Goal: Communication & Community: Answer question/provide support

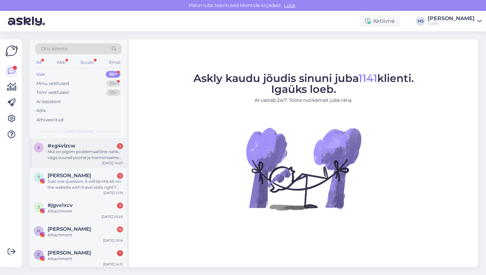
click at [88, 148] on div "#xg4vlzcw 3" at bounding box center [85, 146] width 75 height 6
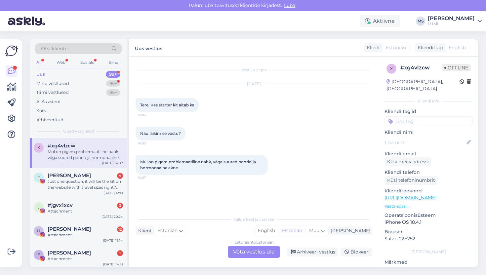
click at [252, 251] on div "Estonian to Estonian Võta vestlus üle" at bounding box center [254, 252] width 52 height 12
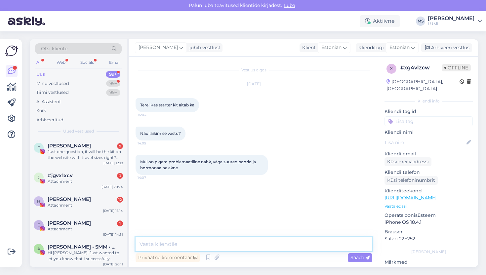
click at [231, 246] on textarea at bounding box center [254, 245] width 237 height 14
type textarea "Tere, [PERSON_NAME] Sa oled :)?"
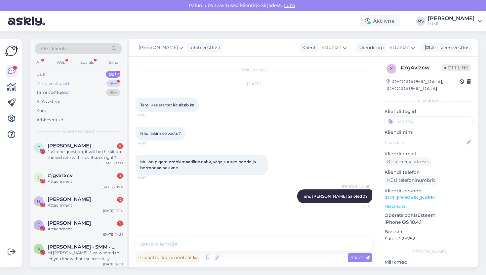
click at [55, 83] on div "Minu vestlused" at bounding box center [52, 83] width 33 height 7
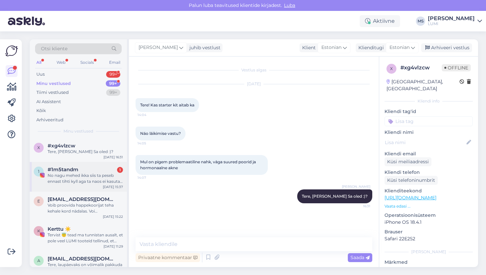
click at [93, 186] on div "1 #1m5tandm 1 No nagu mehed ikka siis ta peseb ennast tihti kyll aga ta naos ei…" at bounding box center [78, 177] width 97 height 30
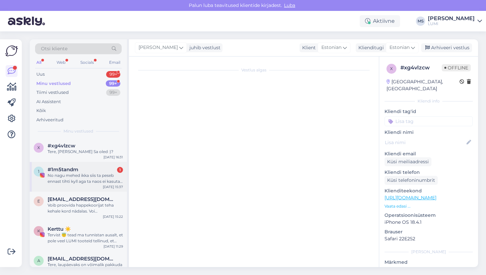
scroll to position [3454, 0]
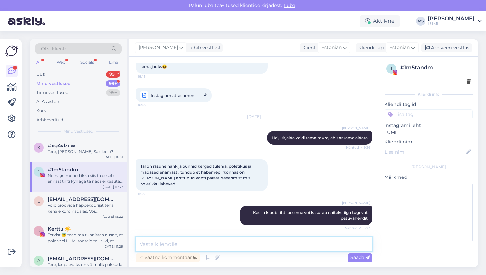
click at [160, 248] on textarea at bounding box center [254, 245] width 237 height 14
type textarea "[PERSON_NAME] [PERSON_NAME] on? punetust ei ole?"
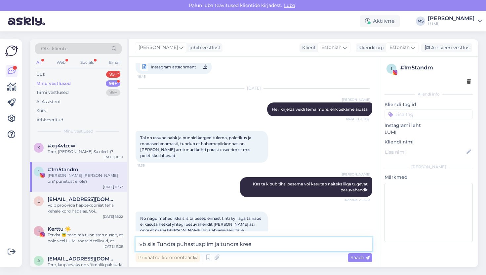
type textarea "vb siis Tundra puhastuspiim ja tundra kreem"
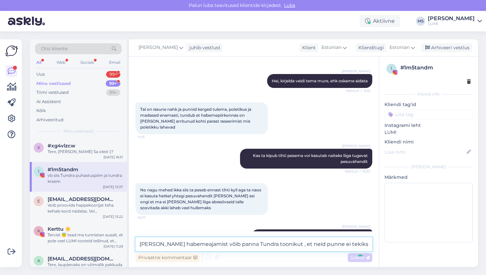
type textarea "[PERSON_NAME] habemeajamist võib panna Tundra toonikut , et neid punne ei tekiks"
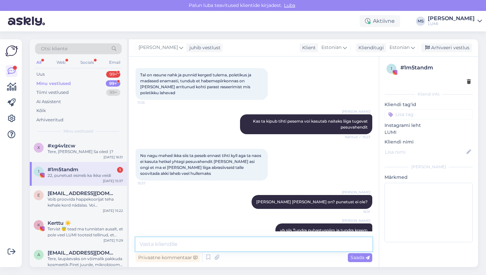
scroll to position [3574, 0]
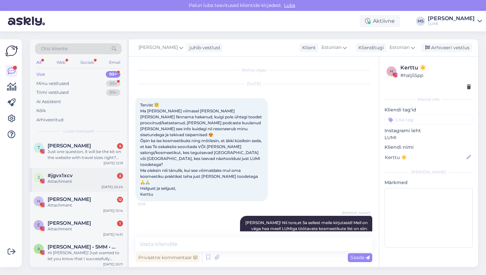
scroll to position [1003, 0]
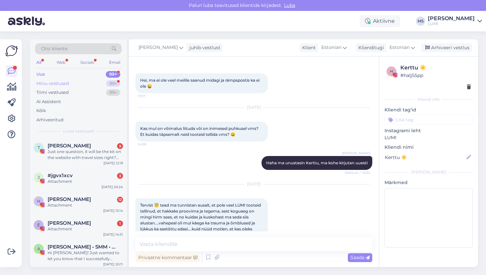
click at [61, 82] on div "Minu vestlused" at bounding box center [52, 83] width 33 height 7
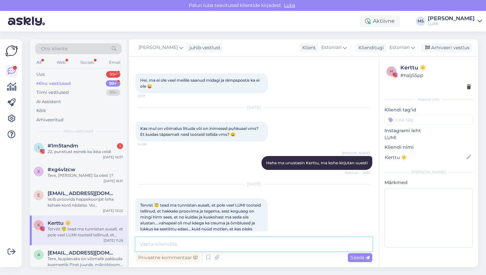
click at [158, 248] on textarea at bounding box center [254, 245] width 237 height 14
type textarea "H"
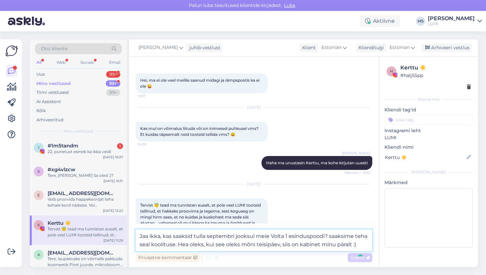
type textarea "Jaa ikka, kas saaksid tulla septembri jooksul meie Volta 1 esinduspoodi? saaksi…"
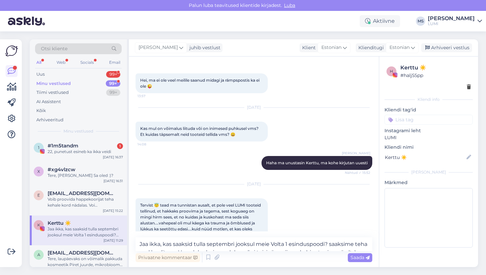
scroll to position [1043, 0]
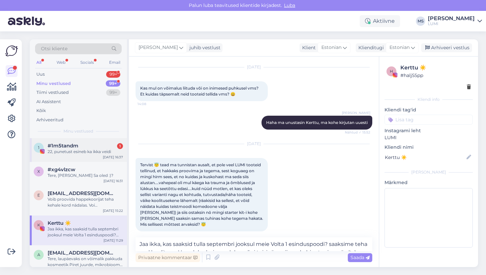
click at [101, 147] on div "#1m5tandm 1" at bounding box center [85, 146] width 75 height 6
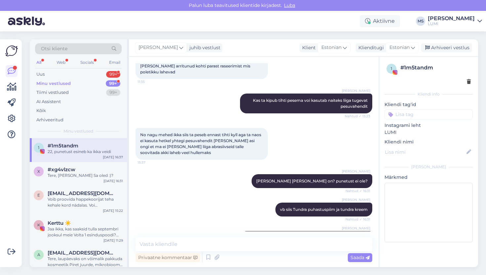
scroll to position [3448, 0]
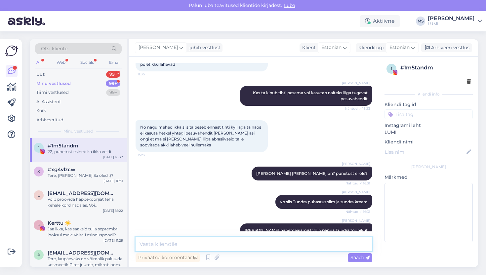
click at [180, 247] on textarea at bounding box center [254, 245] width 237 height 14
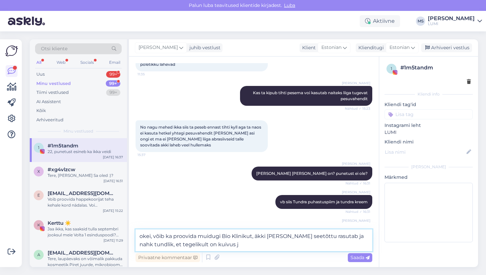
type textarea "okei, võib ka proovida muidugi Bio Klinikut, äkki [PERSON_NAME] seetõttu rasuta…"
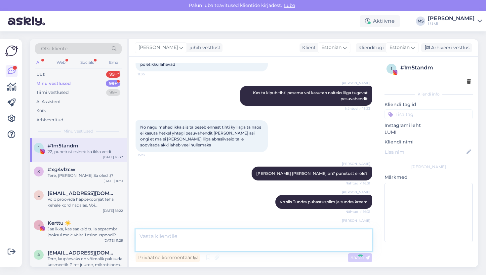
scroll to position [3482, 0]
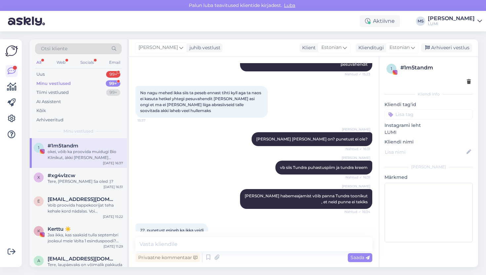
click at [56, 84] on div "Minu vestlused" at bounding box center [53, 83] width 34 height 7
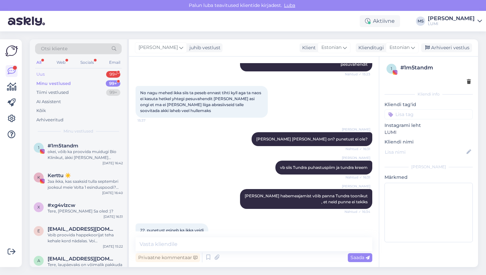
click at [55, 71] on div "Uus 99+" at bounding box center [78, 74] width 87 height 9
